Goal: Complete application form: Complete application form

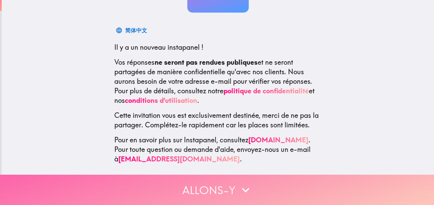
click at [217, 186] on button "Allons-y" at bounding box center [217, 190] width 434 height 30
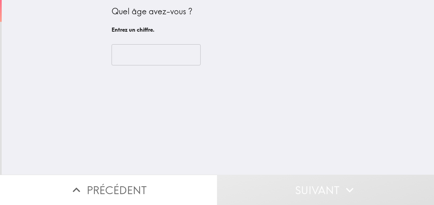
click at [137, 48] on input "number" at bounding box center [156, 54] width 89 height 21
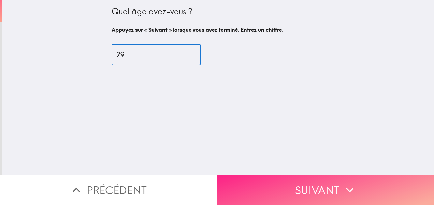
type input "29"
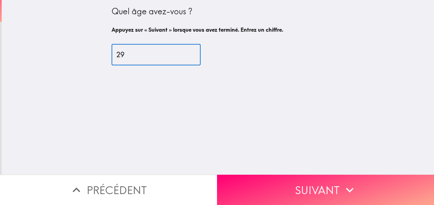
click at [316, 177] on button "Suivant" at bounding box center [325, 190] width 217 height 30
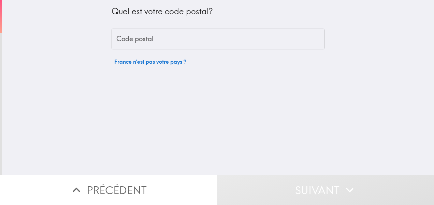
click at [175, 24] on div "Quel est votre code postal? Code postal Code postal [GEOGRAPHIC_DATA] n'est pas…" at bounding box center [218, 34] width 213 height 69
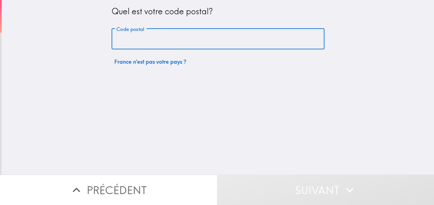
click at [160, 38] on input "Code postal" at bounding box center [218, 39] width 213 height 21
type input "92310"
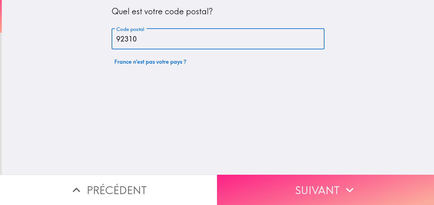
click at [304, 182] on button "Suivant" at bounding box center [325, 190] width 217 height 30
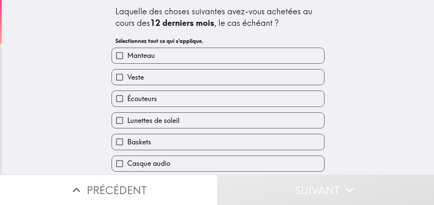
click at [185, 55] on label "Manteau" at bounding box center [218, 55] width 212 height 15
click at [127, 55] on input "Manteau" at bounding box center [119, 55] width 15 height 15
checkbox input "true"
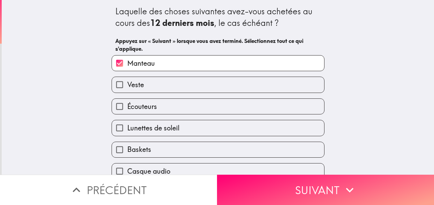
click at [169, 78] on label "Veste" at bounding box center [218, 84] width 212 height 15
click at [127, 78] on input "Veste" at bounding box center [119, 84] width 15 height 15
checkbox input "true"
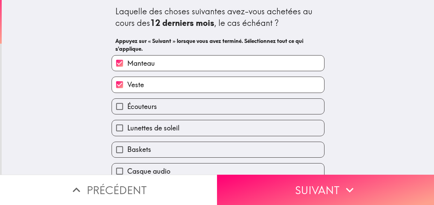
drag, startPoint x: 167, startPoint y: 98, endPoint x: 167, endPoint y: 115, distance: 16.7
click at [167, 99] on div "Écouteurs" at bounding box center [215, 103] width 218 height 21
click at [164, 112] on label "Écouteurs" at bounding box center [218, 106] width 212 height 15
click at [127, 112] on input "Écouteurs" at bounding box center [119, 106] width 15 height 15
checkbox input "true"
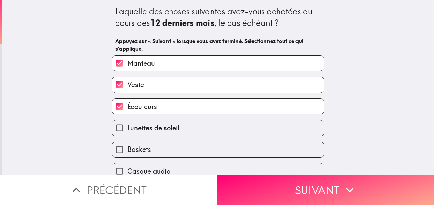
drag, startPoint x: 164, startPoint y: 128, endPoint x: 161, endPoint y: 150, distance: 22.1
click at [164, 129] on span "Lunettes de soleil" at bounding box center [153, 128] width 52 height 10
click at [127, 129] on input "Lunettes de soleil" at bounding box center [119, 127] width 15 height 15
checkbox input "true"
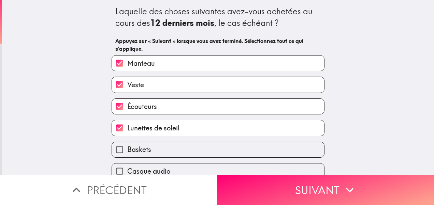
drag, startPoint x: 160, startPoint y: 151, endPoint x: 176, endPoint y: 151, distance: 15.3
click at [160, 151] on label "Baskets" at bounding box center [218, 149] width 212 height 15
click at [127, 151] on input "Baskets" at bounding box center [119, 149] width 15 height 15
checkbox input "true"
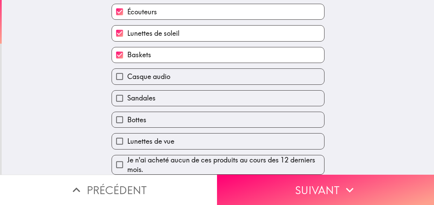
scroll to position [102, 0]
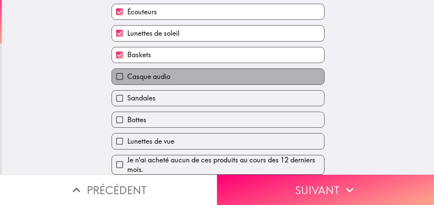
drag, startPoint x: 145, startPoint y: 67, endPoint x: 143, endPoint y: 74, distance: 7.8
click at [144, 72] on span "Casque audio" at bounding box center [148, 77] width 43 height 10
click at [127, 69] on input "Casque audio" at bounding box center [119, 76] width 15 height 15
checkbox input "true"
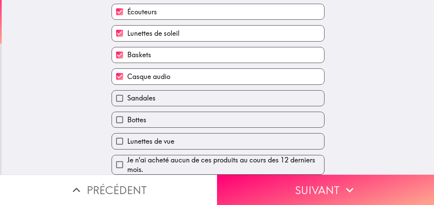
click at [149, 114] on label "Bottes" at bounding box center [218, 119] width 212 height 15
click at [127, 114] on input "Bottes" at bounding box center [119, 119] width 15 height 15
checkbox input "true"
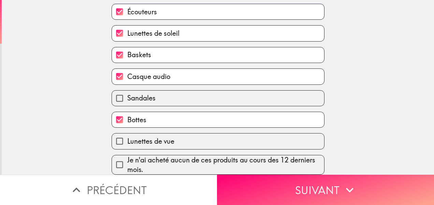
click at [162, 137] on span "Lunettes de vue" at bounding box center [150, 142] width 47 height 10
click at [127, 134] on input "Lunettes de vue" at bounding box center [119, 141] width 15 height 15
checkbox input "true"
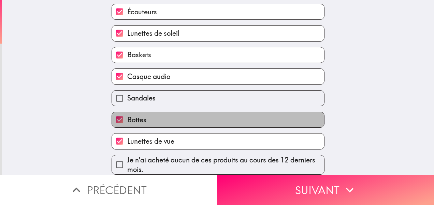
click at [170, 115] on label "Bottes" at bounding box center [218, 119] width 212 height 15
click at [127, 115] on input "Bottes" at bounding box center [119, 119] width 15 height 15
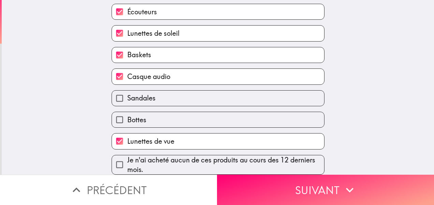
click at [170, 115] on label "Bottes" at bounding box center [218, 119] width 212 height 15
click at [127, 115] on input "Bottes" at bounding box center [119, 119] width 15 height 15
checkbox input "true"
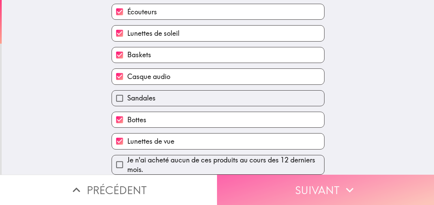
click at [254, 183] on button "Suivant" at bounding box center [325, 190] width 217 height 30
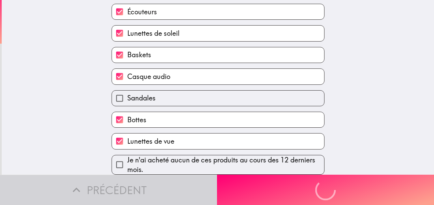
scroll to position [36, 0]
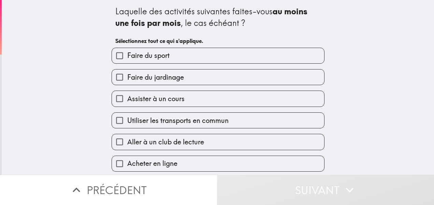
click at [177, 59] on label "Faire du sport" at bounding box center [218, 55] width 212 height 15
click at [127, 59] on input "Faire du sport" at bounding box center [119, 55] width 15 height 15
checkbox input "true"
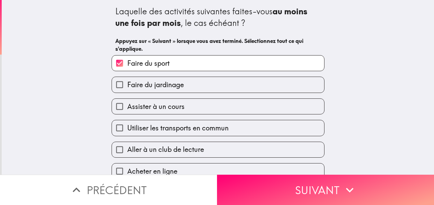
click at [176, 80] on label "Faire du jardinage" at bounding box center [218, 84] width 212 height 15
click at [127, 80] on input "Faire du jardinage" at bounding box center [119, 84] width 15 height 15
checkbox input "true"
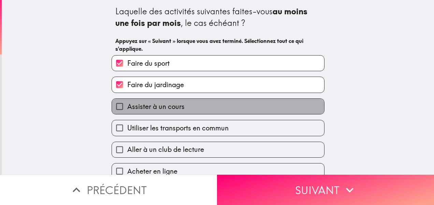
click at [190, 106] on label "Assister à un cours" at bounding box center [218, 106] width 212 height 15
click at [127, 106] on input "Assister à un cours" at bounding box center [119, 106] width 15 height 15
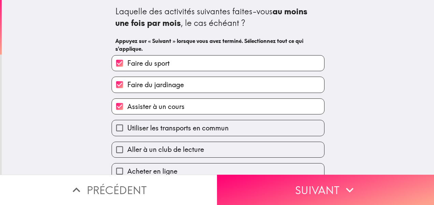
click at [199, 108] on label "Assister à un cours" at bounding box center [218, 106] width 212 height 15
click at [127, 108] on input "Assister à un cours" at bounding box center [119, 106] width 15 height 15
checkbox input "false"
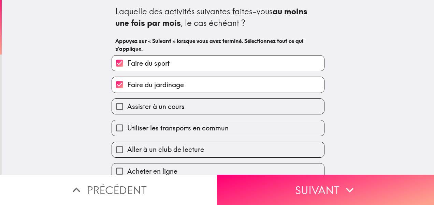
click at [204, 128] on span "Utiliser les transports en commun" at bounding box center [177, 128] width 101 height 10
click at [127, 128] on input "Utiliser les transports en commun" at bounding box center [119, 127] width 15 height 15
checkbox input "true"
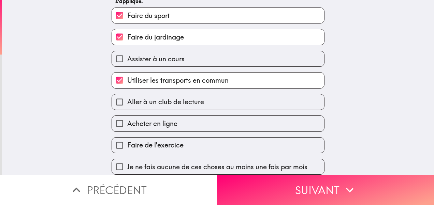
scroll to position [55, 0]
click at [199, 119] on label "Acheter en ligne" at bounding box center [218, 123] width 212 height 15
click at [127, 119] on input "Acheter en ligne" at bounding box center [119, 123] width 15 height 15
checkbox input "true"
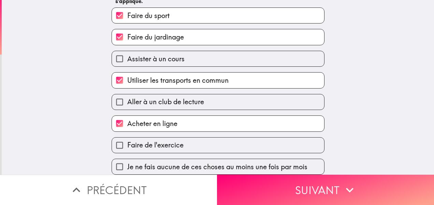
click at [223, 143] on label "Faire de l'exercice" at bounding box center [218, 145] width 212 height 15
click at [127, 143] on input "Faire de l'exercice" at bounding box center [119, 145] width 15 height 15
checkbox input "true"
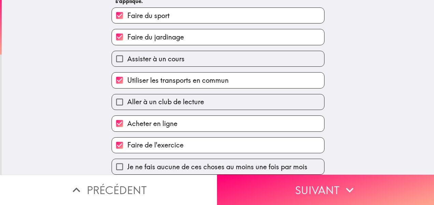
click at [267, 175] on button "Suivant" at bounding box center [325, 190] width 217 height 30
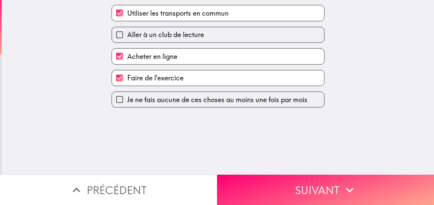
scroll to position [0, 0]
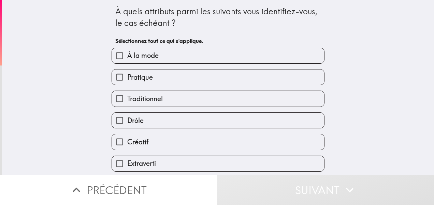
click at [187, 78] on label "Pratique" at bounding box center [218, 77] width 212 height 15
click at [127, 78] on input "Pratique" at bounding box center [119, 77] width 15 height 15
checkbox input "true"
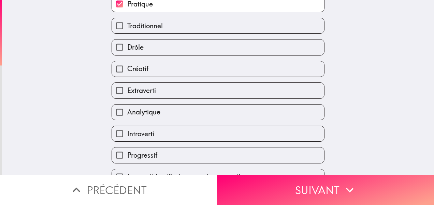
scroll to position [84, 0]
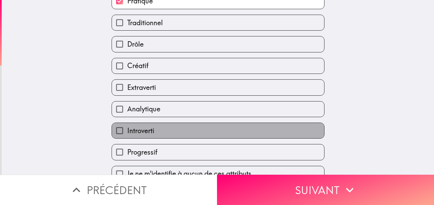
drag, startPoint x: 172, startPoint y: 128, endPoint x: 171, endPoint y: 134, distance: 5.5
click at [171, 133] on label "Introverti" at bounding box center [218, 130] width 212 height 15
click at [127, 133] on input "Introverti" at bounding box center [119, 130] width 15 height 15
checkbox input "true"
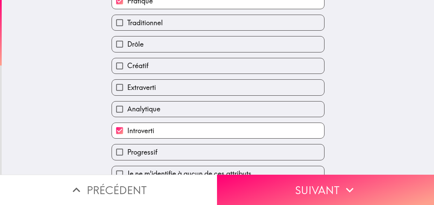
scroll to position [98, 0]
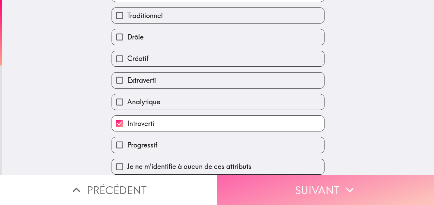
click at [321, 180] on button "Suivant" at bounding box center [325, 190] width 217 height 30
